Goal: Transaction & Acquisition: Purchase product/service

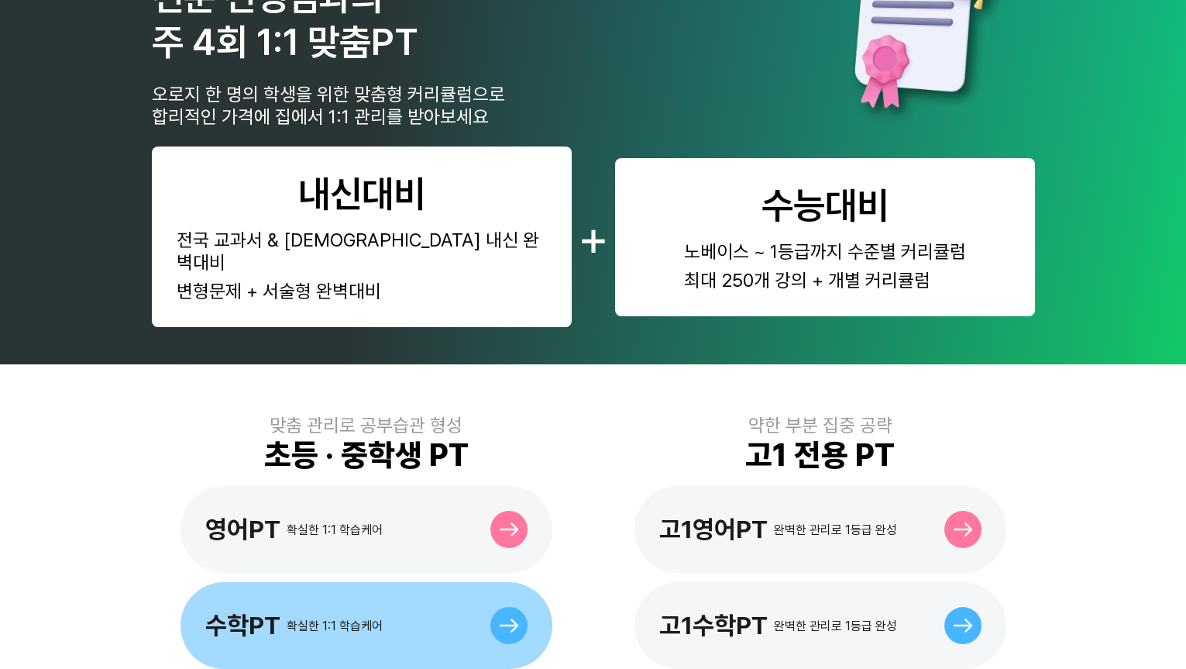
scroll to position [281, 0]
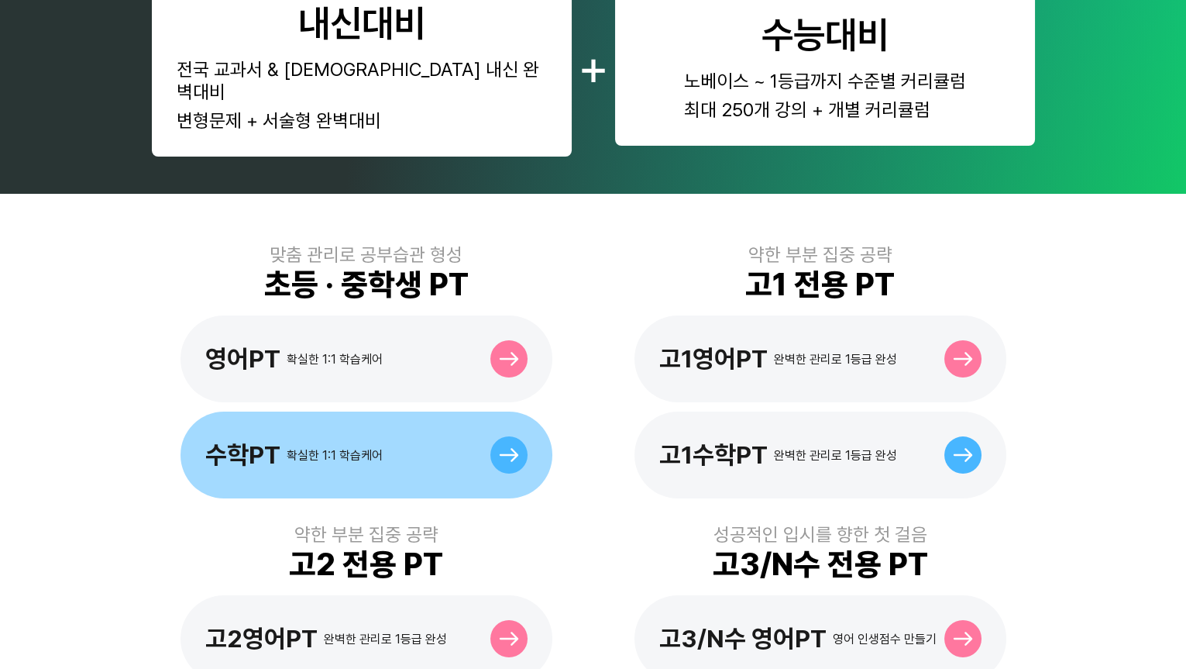
click at [377, 440] on div "수학PT 확실한 1:1 학습케어" at bounding box center [293, 454] width 177 height 29
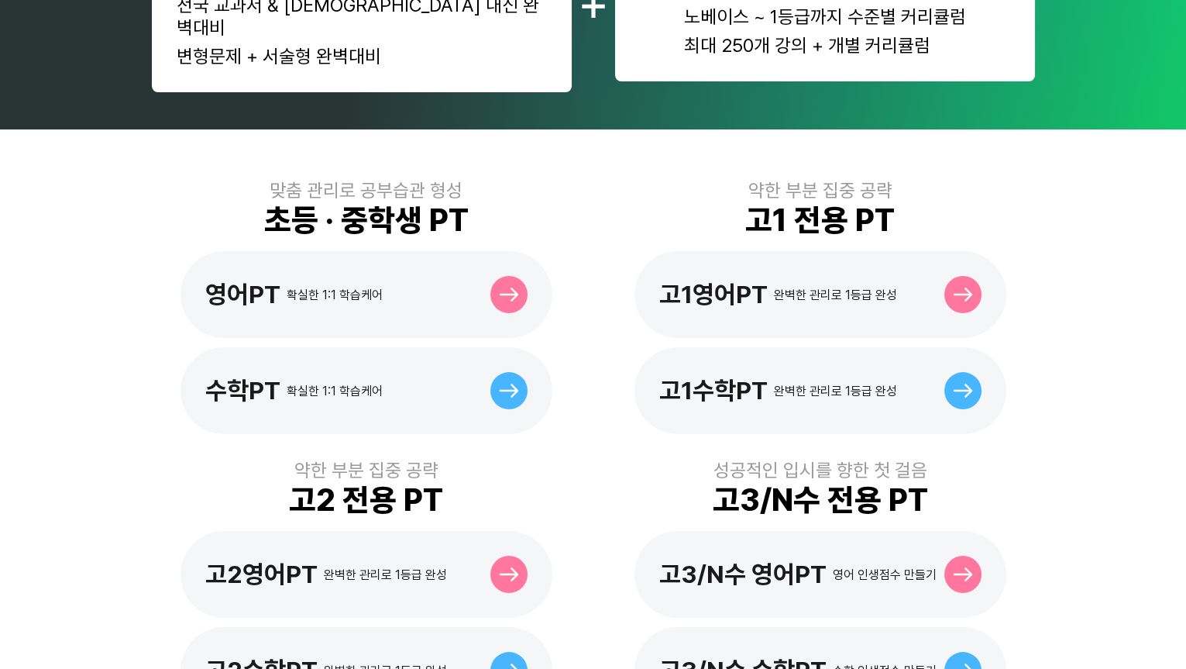
scroll to position [352, 0]
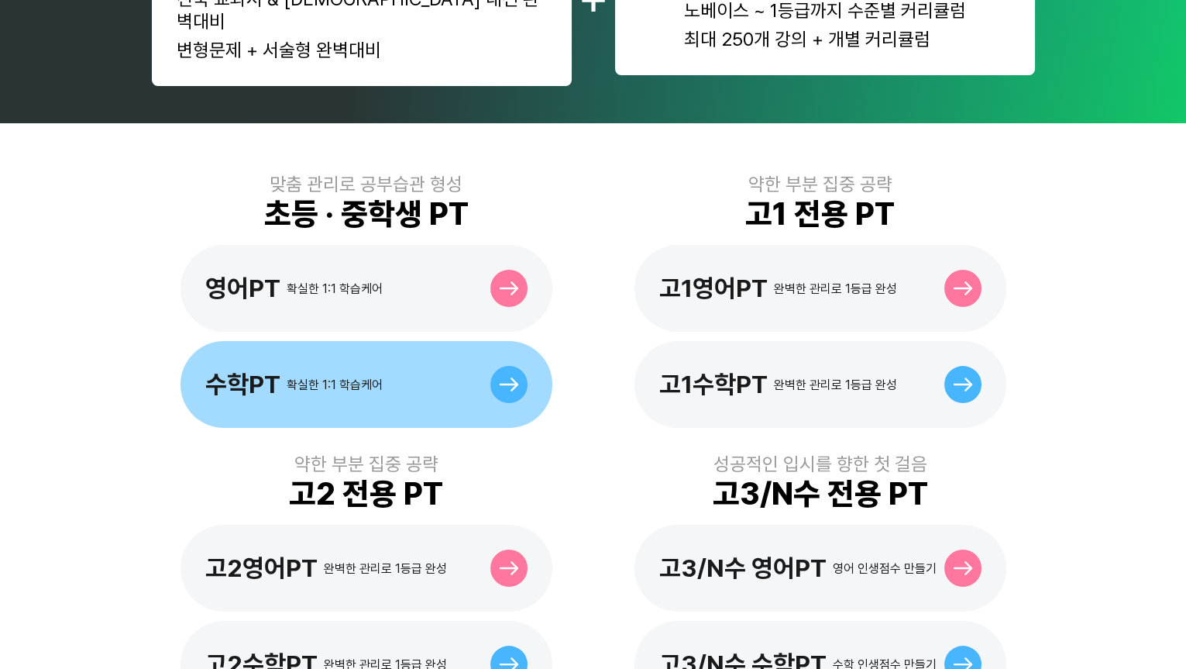
click at [405, 357] on div "수학PT 확실한 1:1 학습케어" at bounding box center [367, 384] width 372 height 87
